Goal: Use online tool/utility: Use online tool/utility

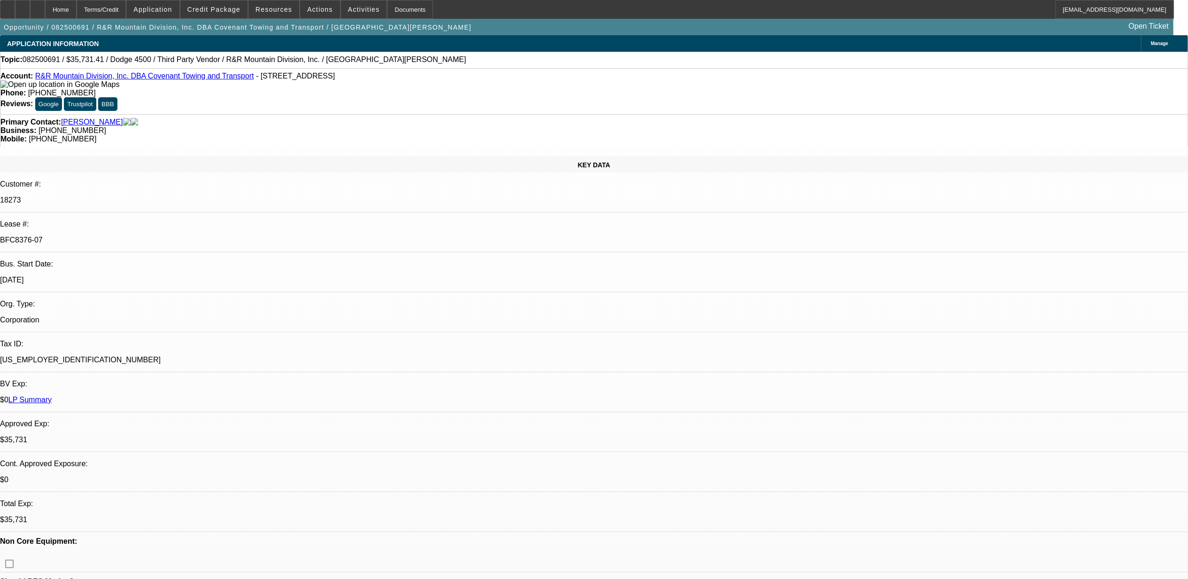
select select "0"
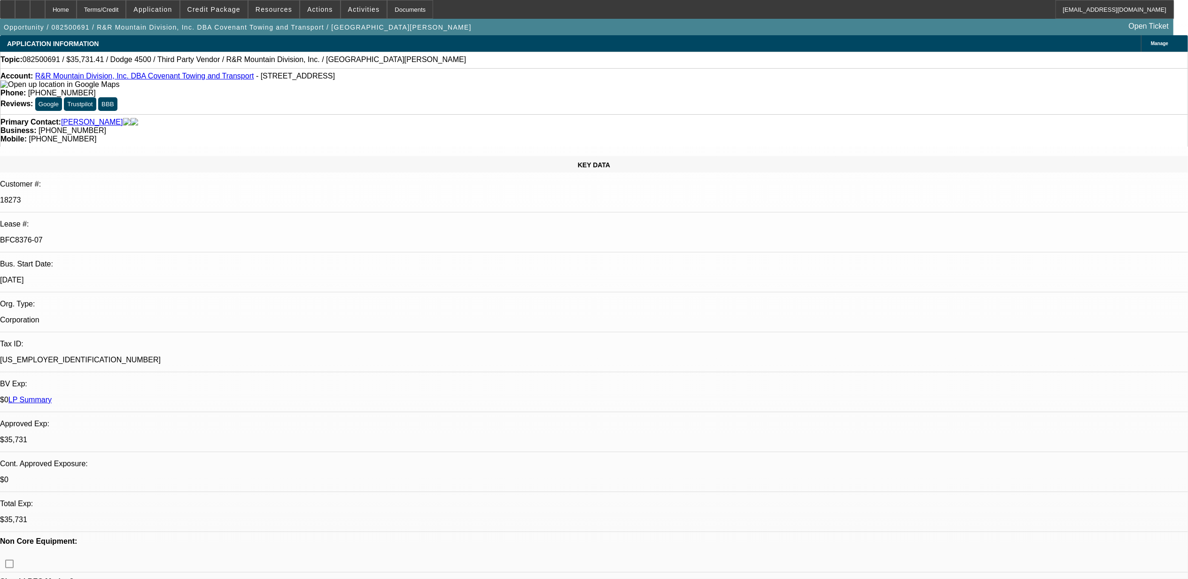
select select "0"
select select "1"
select select "6"
select select "1"
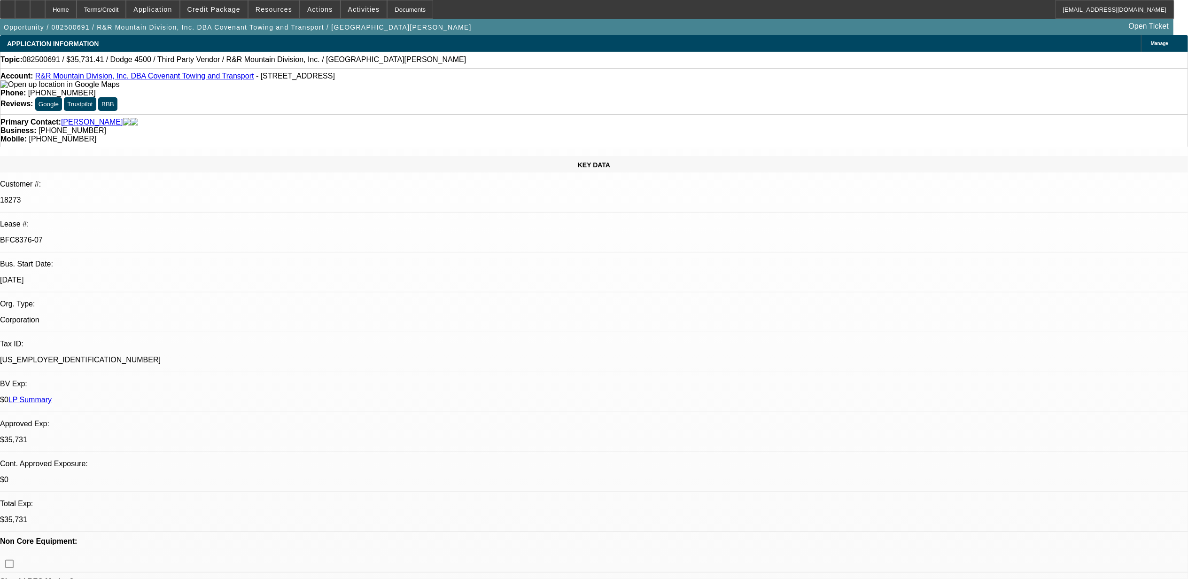
select select "1"
select select "6"
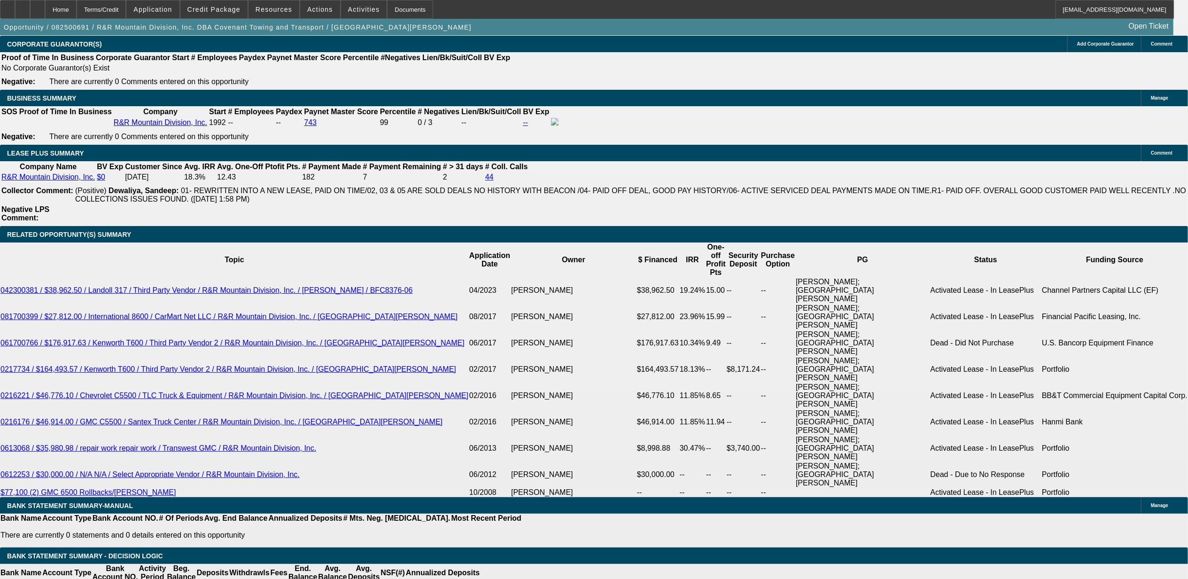
scroll to position [1565, 0]
